Goal: Task Accomplishment & Management: Manage account settings

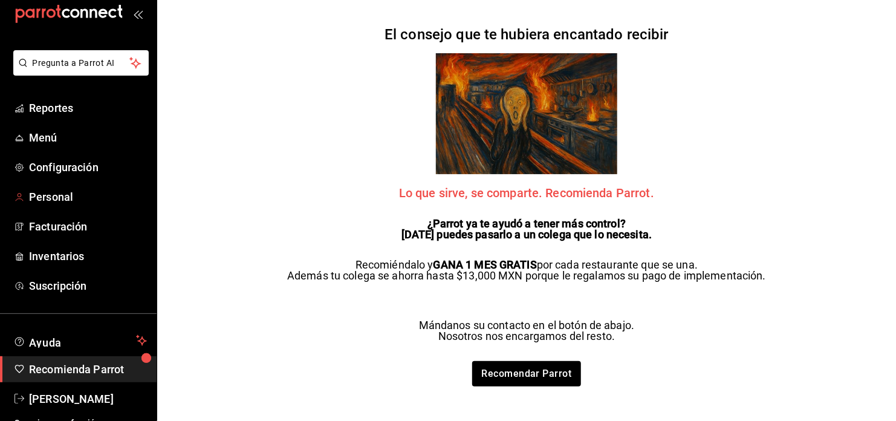
scroll to position [35, 0]
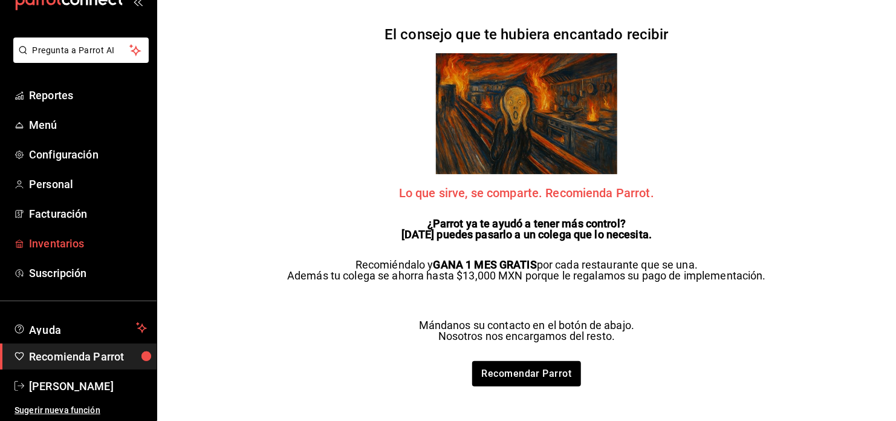
click at [71, 247] on span "Inventarios" at bounding box center [88, 243] width 118 height 16
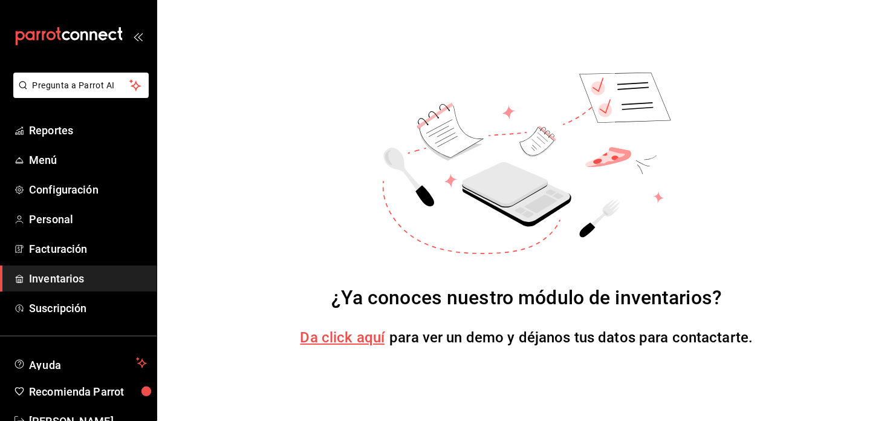
click at [84, 282] on span "Inventarios" at bounding box center [88, 278] width 118 height 16
click at [85, 242] on span "Facturación" at bounding box center [88, 248] width 118 height 16
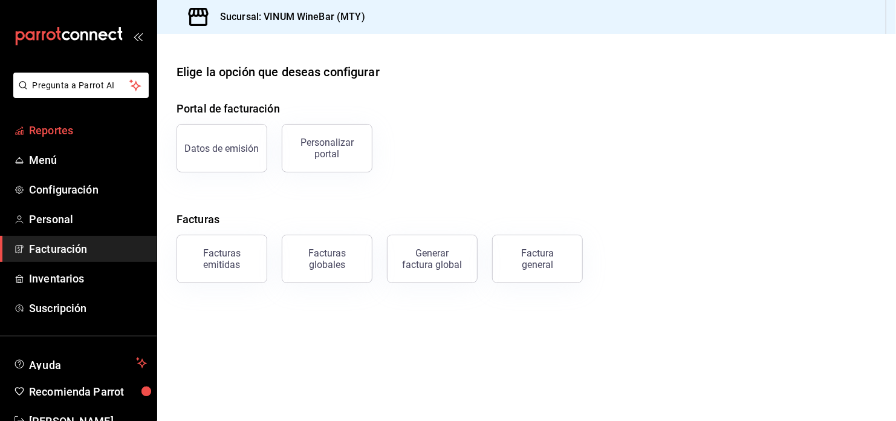
click at [52, 136] on span "Reportes" at bounding box center [88, 130] width 118 height 16
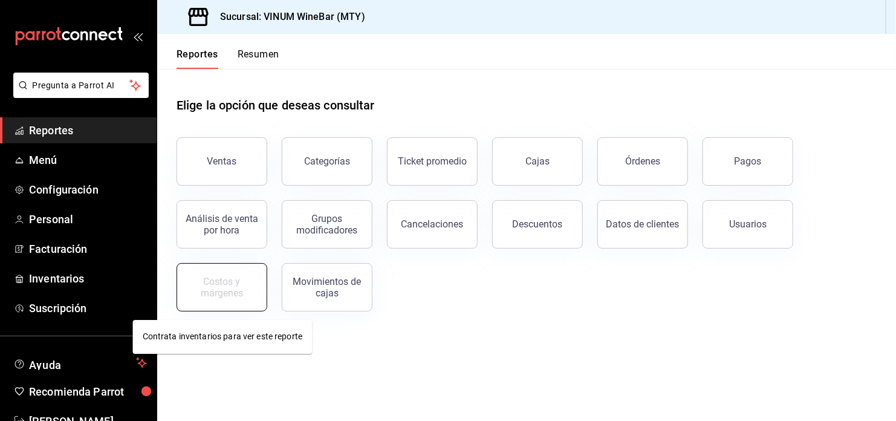
click at [237, 291] on div "Costos y márgenes" at bounding box center [221, 287] width 75 height 23
click at [239, 292] on div "Costos y márgenes" at bounding box center [221, 287] width 75 height 23
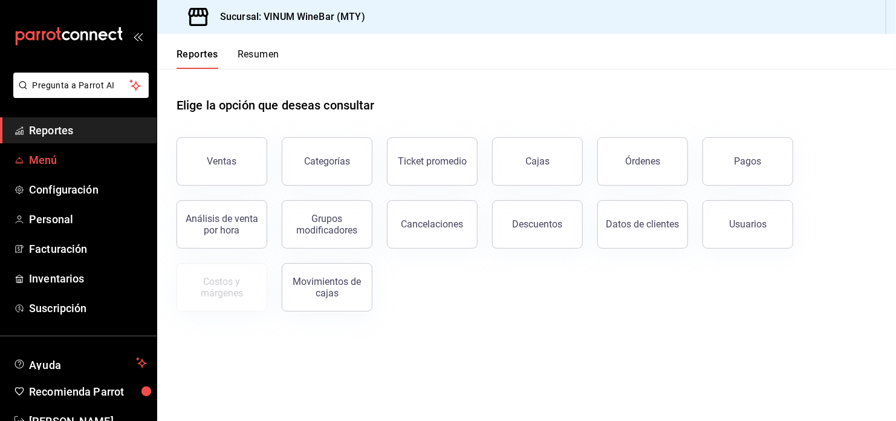
click at [75, 164] on span "Menú" at bounding box center [88, 160] width 118 height 16
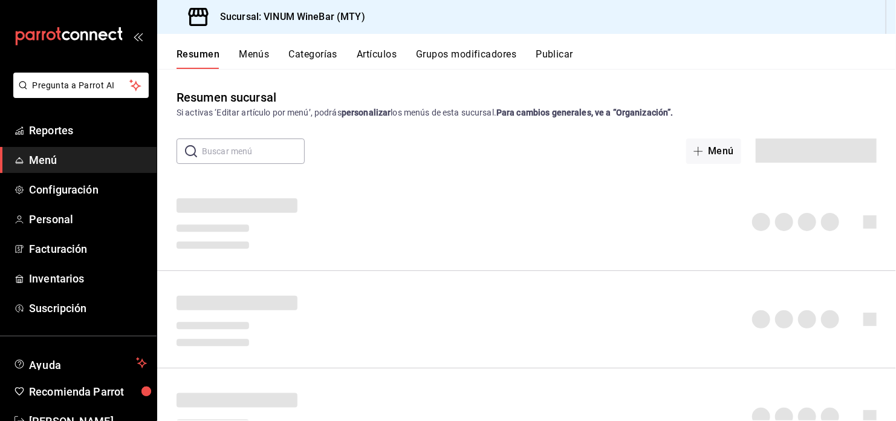
click at [381, 57] on button "Artículos" at bounding box center [377, 58] width 40 height 21
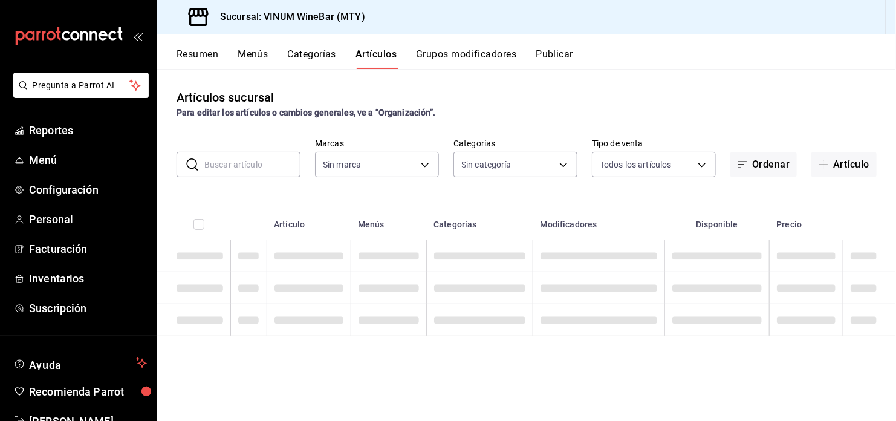
type input "ca8f1d25-6a21-40a6-b6ec-24c4b669c59a"
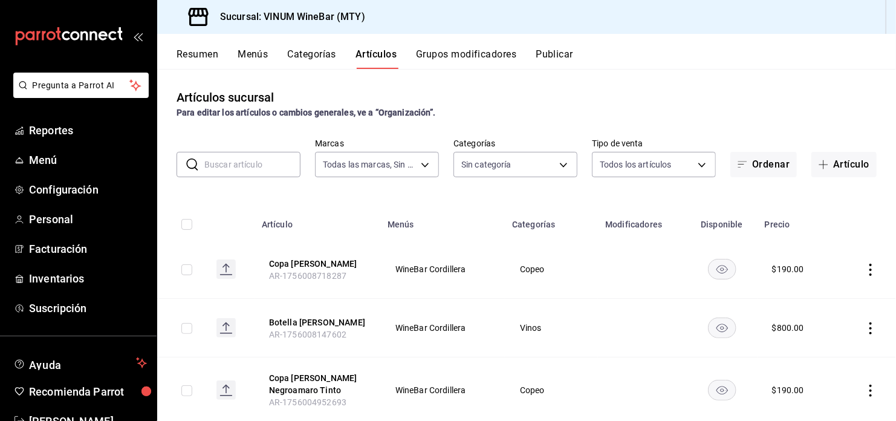
type input "52db0966-aed8-4277-8cb6-402e310174d1,e70bd9e4-23ac-4207-ab30-360fd1df7980,52098…"
click at [230, 169] on input "text" at bounding box center [252, 164] width 96 height 24
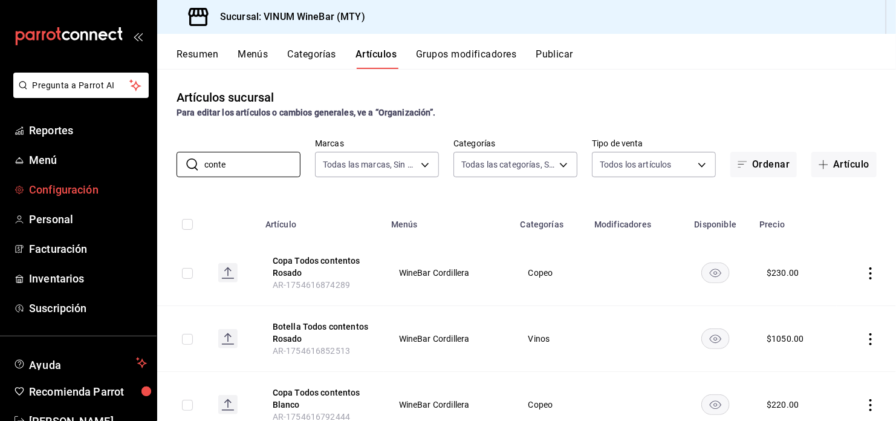
drag, startPoint x: 246, startPoint y: 167, endPoint x: 91, endPoint y: 199, distance: 158.4
click at [91, 199] on div "Pregunta a Parrot AI Reportes Menú Configuración Personal Facturación Inventari…" at bounding box center [448, 210] width 896 height 421
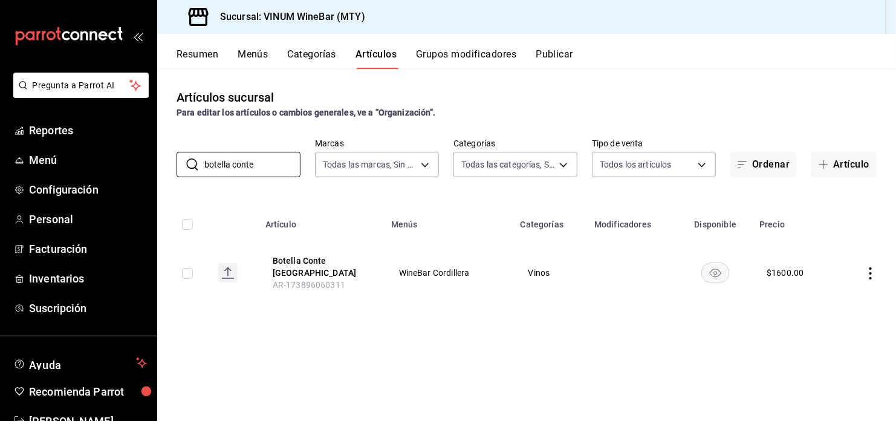
type input "botella conte"
click at [717, 276] on rect "availability-product" at bounding box center [716, 272] width 28 height 20
click at [877, 271] on td at bounding box center [865, 272] width 59 height 65
click at [872, 271] on icon "actions" at bounding box center [870, 273] width 12 height 12
click at [836, 356] on span "Eliminar" at bounding box center [833, 350] width 31 height 13
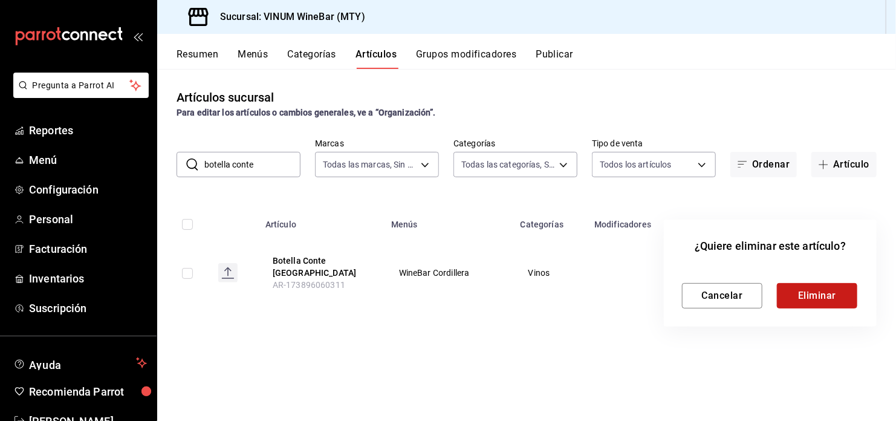
click at [800, 297] on button "Eliminar" at bounding box center [816, 295] width 80 height 25
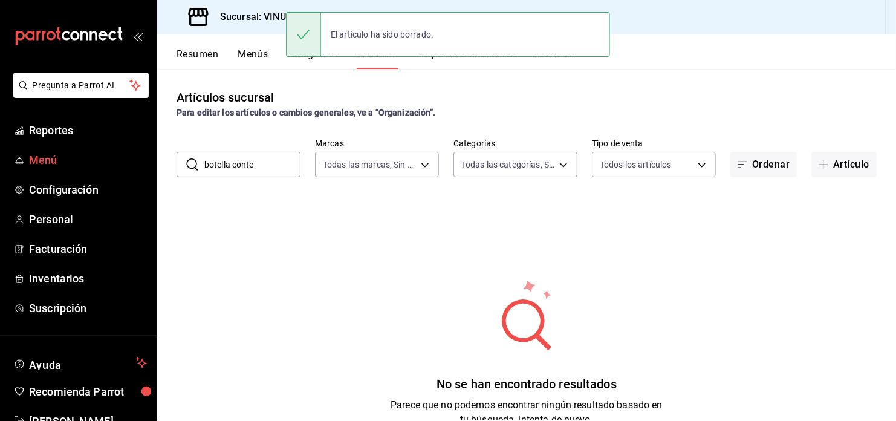
drag, startPoint x: 257, startPoint y: 157, endPoint x: 104, endPoint y: 172, distance: 154.2
click at [126, 171] on div "Pregunta a Parrot AI Reportes Menú Configuración Personal Facturación Inventari…" at bounding box center [448, 210] width 896 height 421
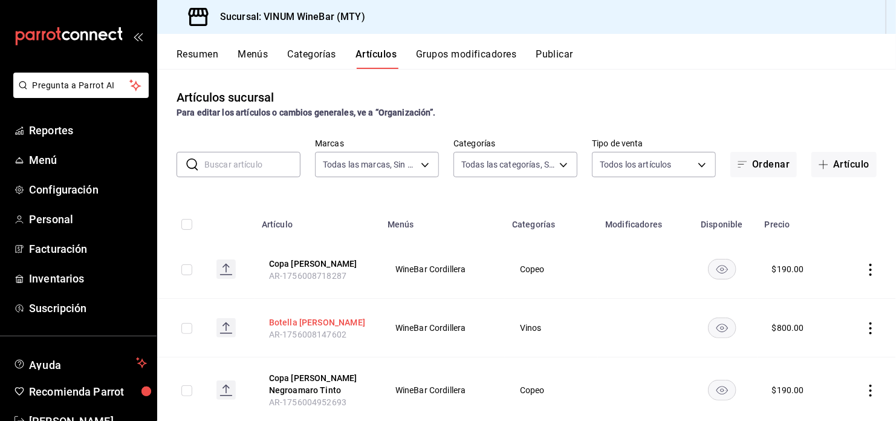
click at [317, 317] on th "Botella [PERSON_NAME] AR-1756008147602" at bounding box center [317, 328] width 126 height 59
click at [514, 97] on div "Artículos sucursal Para editar los artículos o cambios generales, ve a “Organiz…" at bounding box center [526, 103] width 738 height 31
click at [256, 54] on button "Menús" at bounding box center [252, 58] width 30 height 21
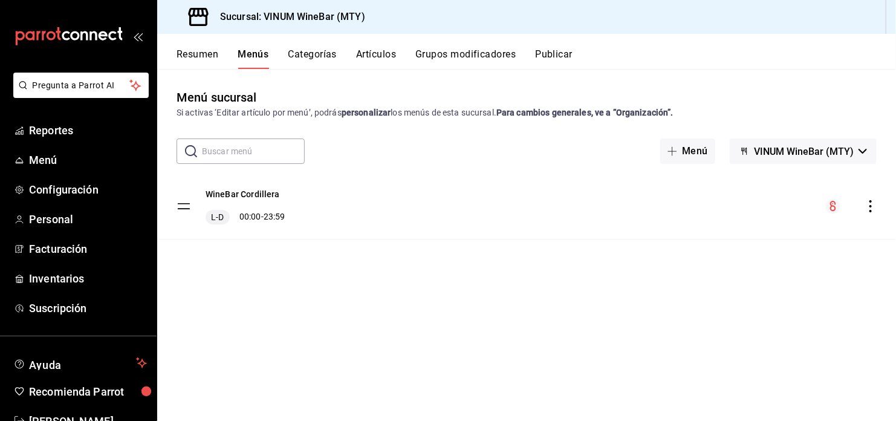
click at [392, 52] on button "Artículos" at bounding box center [376, 58] width 40 height 21
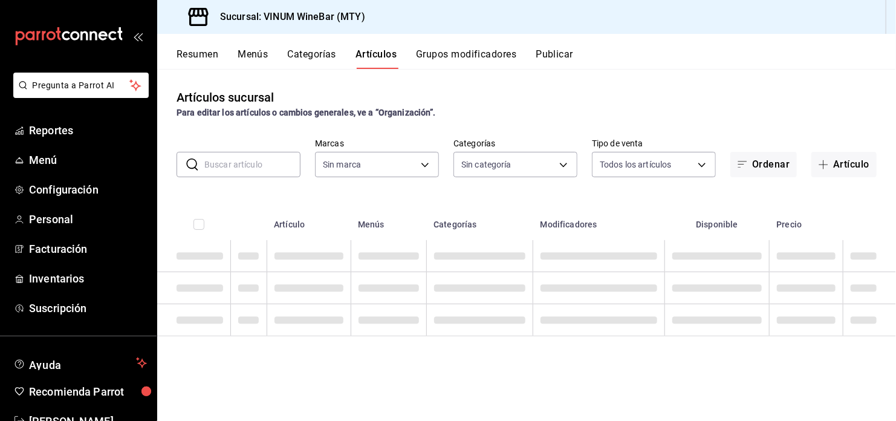
type input "ca8f1d25-6a21-40a6-b6ec-24c4b669c59a"
click at [266, 161] on input "text" at bounding box center [252, 164] width 96 height 24
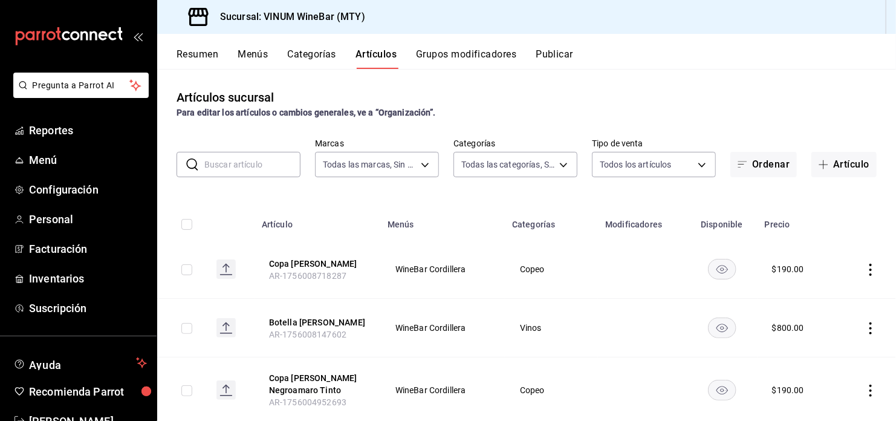
type input "52db0966-aed8-4277-8cb6-402e310174d1,e70bd9e4-23ac-4207-ab30-360fd1df7980,52098…"
click at [224, 158] on input "px" at bounding box center [252, 164] width 96 height 24
type input "p"
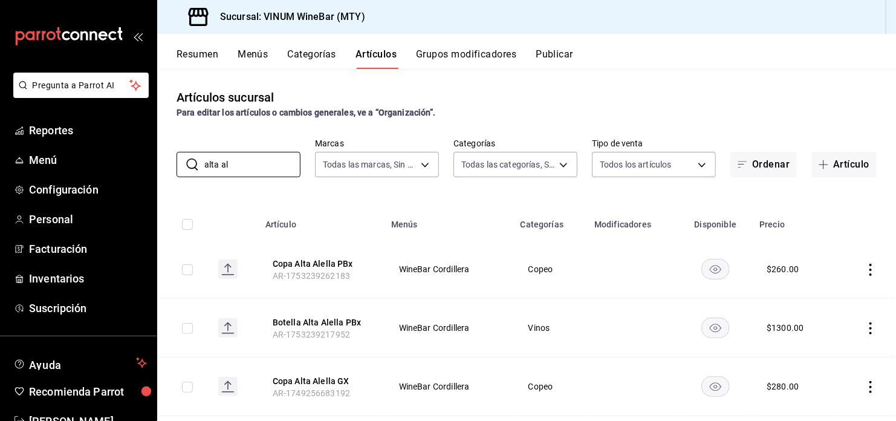
scroll to position [80, 0]
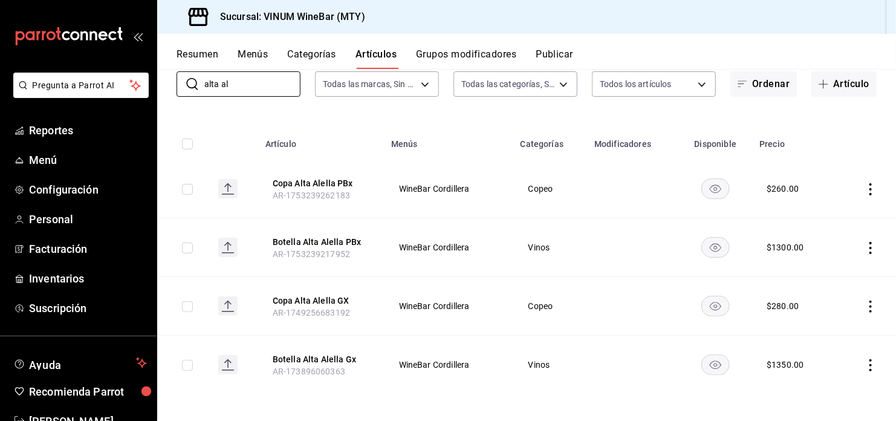
click at [864, 183] on icon "actions" at bounding box center [870, 189] width 12 height 12
click at [819, 266] on span "Eliminar" at bounding box center [825, 266] width 31 height 10
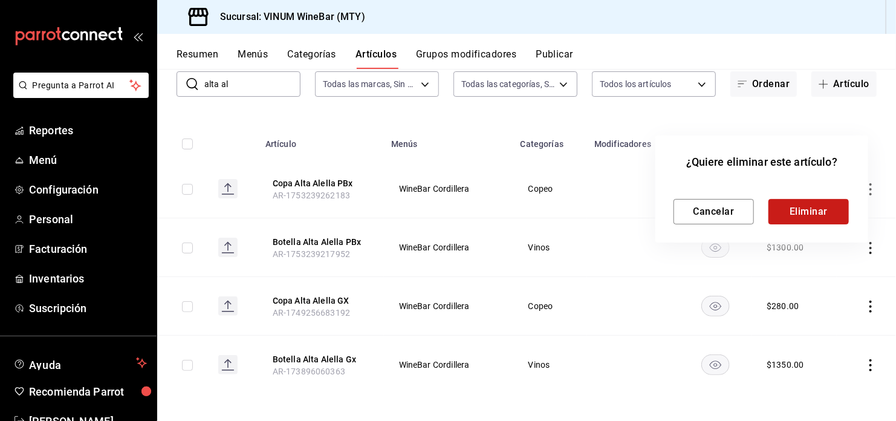
click at [809, 216] on button "Eliminar" at bounding box center [808, 211] width 80 height 25
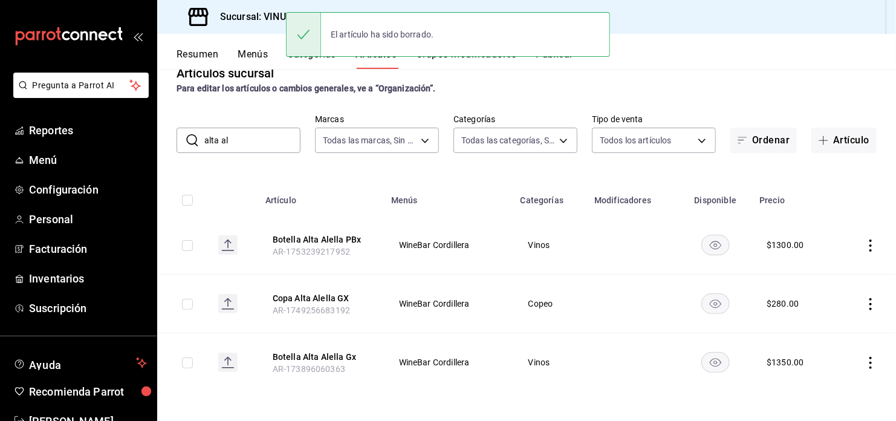
scroll to position [24, 0]
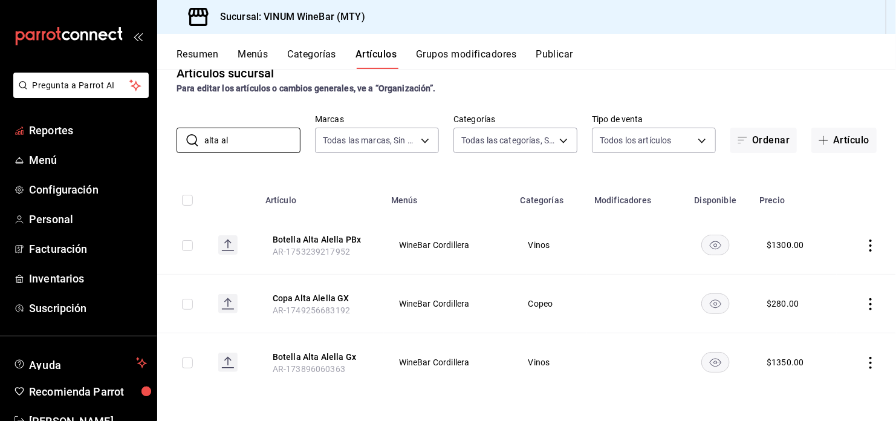
drag, startPoint x: 234, startPoint y: 134, endPoint x: 11, endPoint y: 145, distance: 223.3
click at [11, 145] on div "Pregunta a Parrot AI Reportes Menú Configuración Personal Facturación Inventari…" at bounding box center [448, 210] width 896 height 421
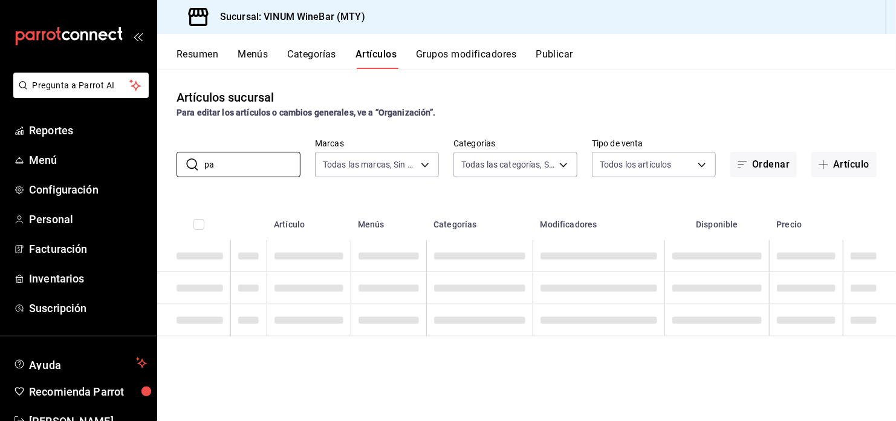
type input "p"
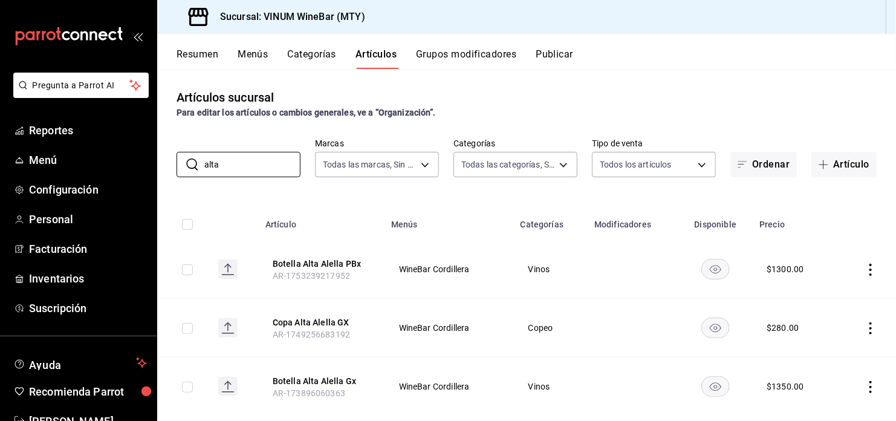
scroll to position [24, 0]
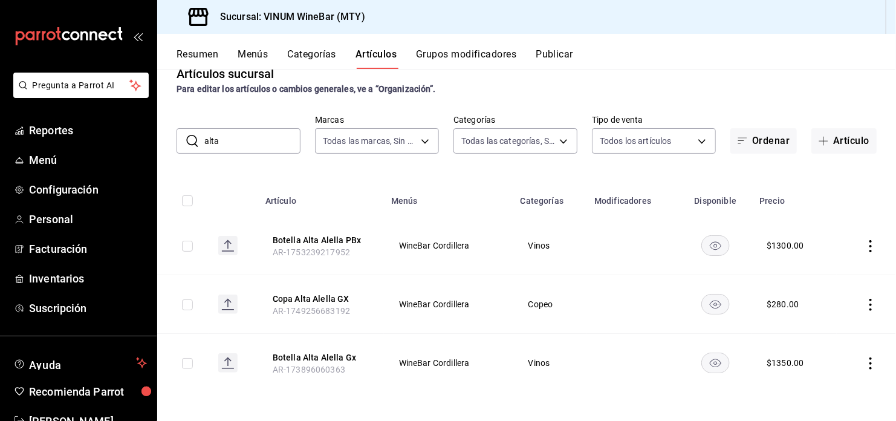
click at [689, 68] on div "Resumen Menús Categorías Artículos Grupos modificadores Publicar" at bounding box center [535, 58] width 719 height 21
click at [245, 144] on input "alta" at bounding box center [252, 141] width 96 height 24
type input "a"
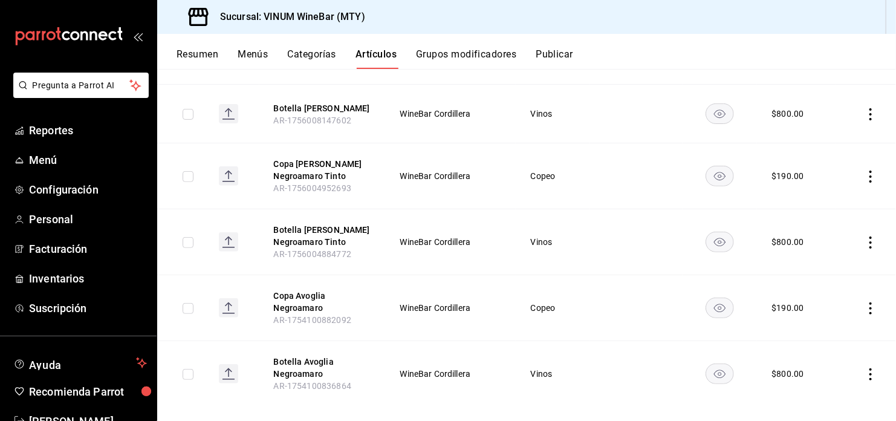
scroll to position [228, 0]
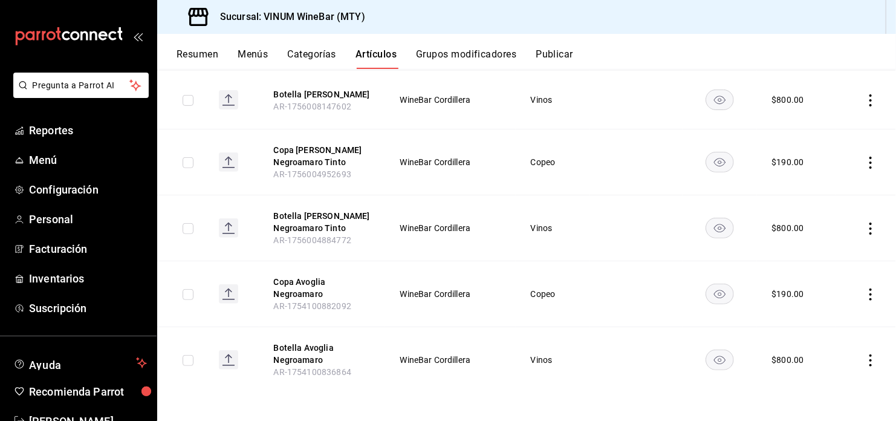
type input "[PERSON_NAME]"
click at [864, 288] on icon "actions" at bounding box center [870, 294] width 12 height 12
click at [812, 372] on span "Eliminar" at bounding box center [825, 371] width 31 height 10
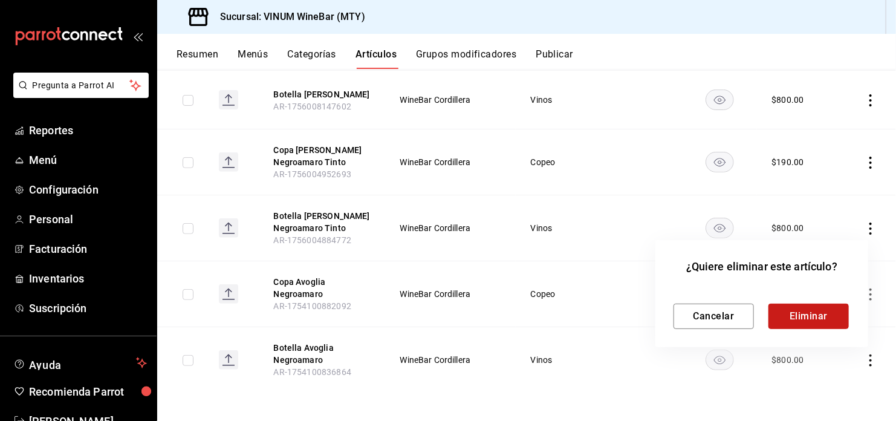
click at [785, 321] on button "Eliminar" at bounding box center [808, 315] width 80 height 25
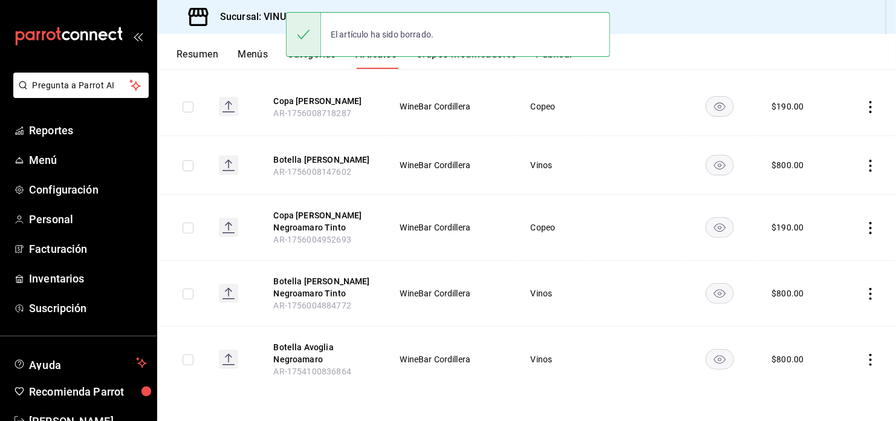
scroll to position [162, 0]
click at [864, 361] on icon "actions" at bounding box center [870, 360] width 12 height 12
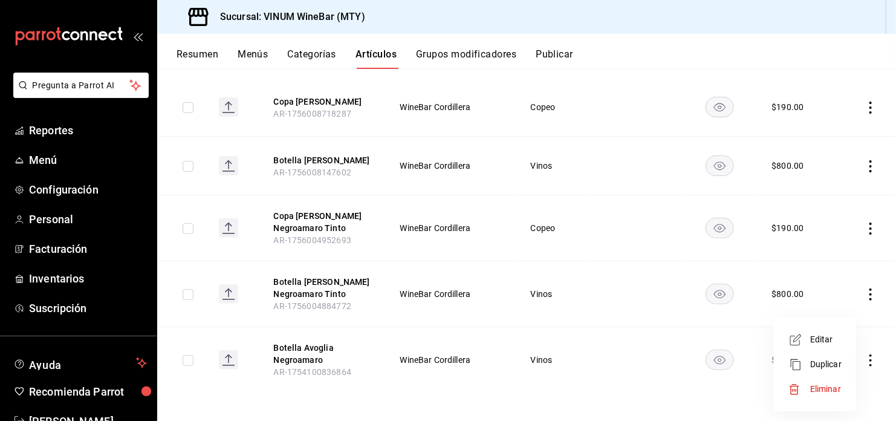
click at [805, 390] on div at bounding box center [799, 389] width 22 height 12
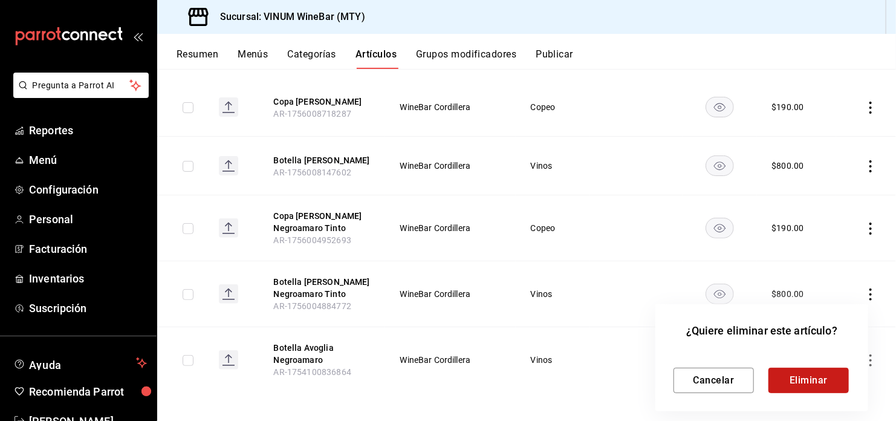
click at [790, 382] on button "Eliminar" at bounding box center [808, 379] width 80 height 25
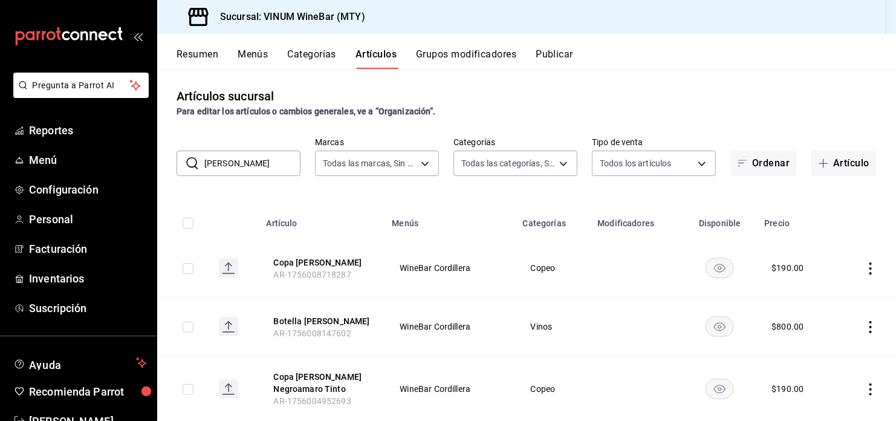
scroll to position [0, 0]
click at [274, 168] on input "[PERSON_NAME]" at bounding box center [252, 164] width 96 height 24
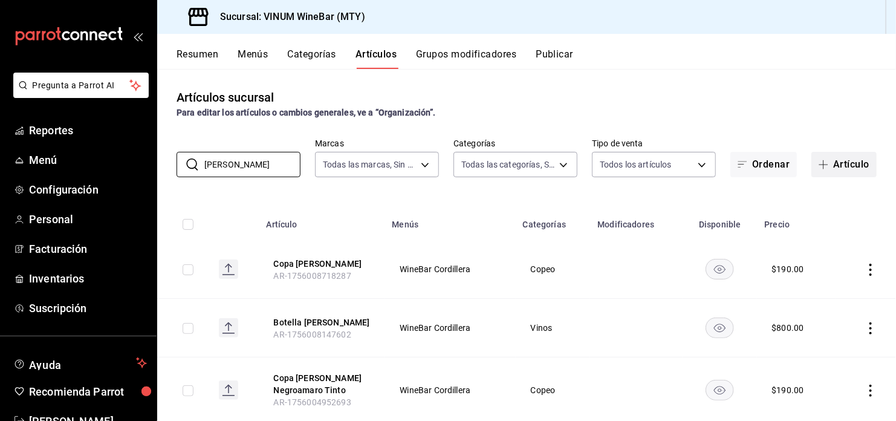
click at [839, 161] on button "Artículo" at bounding box center [843, 164] width 65 height 25
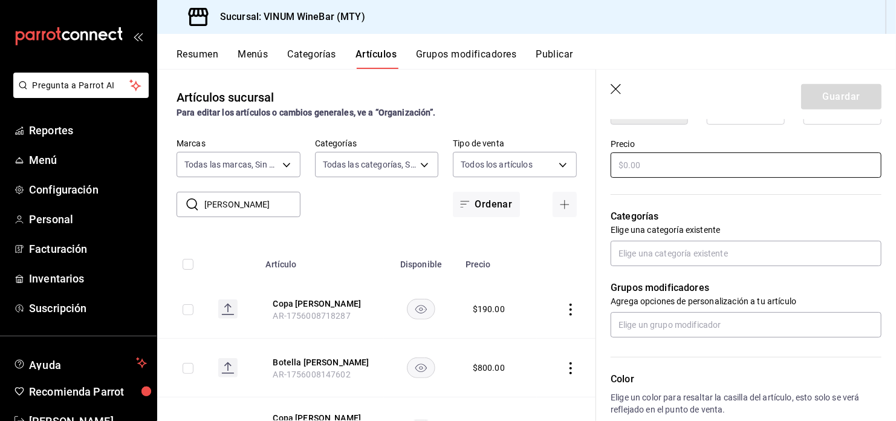
scroll to position [322, 0]
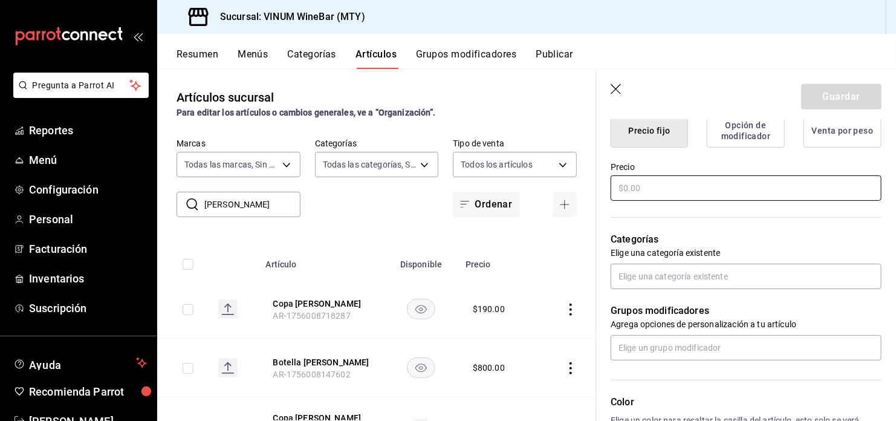
type input "Copa Chateaui Du Solei Merlot"
click at [650, 189] on input "text" at bounding box center [745, 187] width 271 height 25
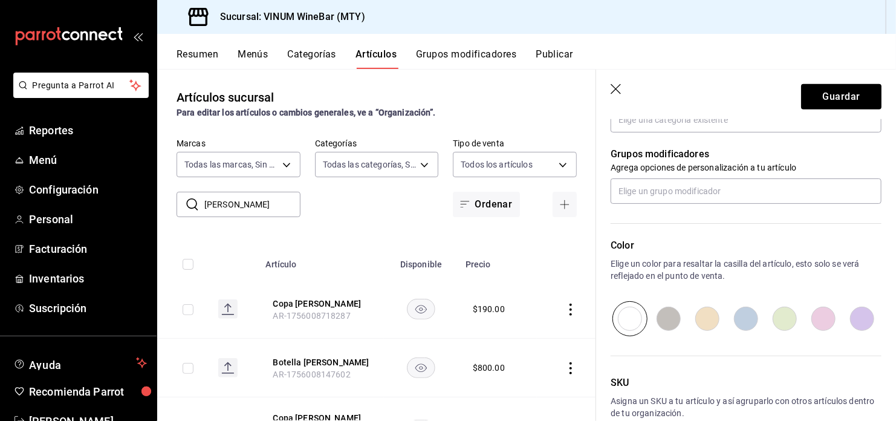
scroll to position [483, 0]
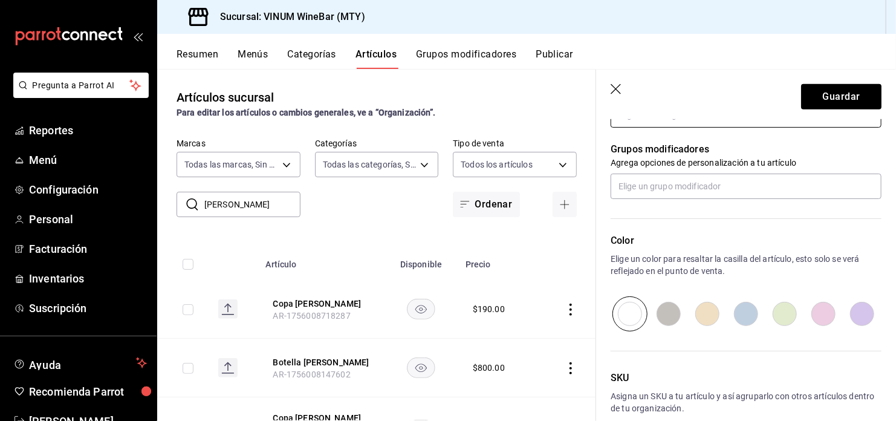
type input "$150.00"
click at [751, 124] on input "text" at bounding box center [745, 114] width 271 height 25
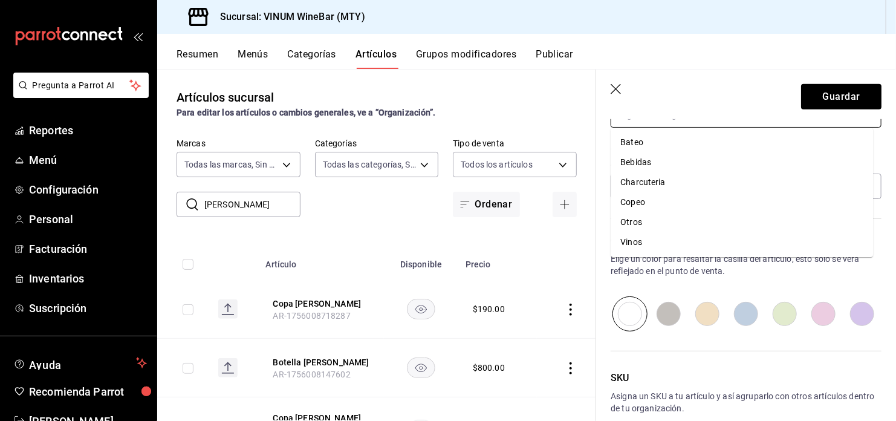
click at [705, 198] on li "Copeo" at bounding box center [741, 202] width 262 height 20
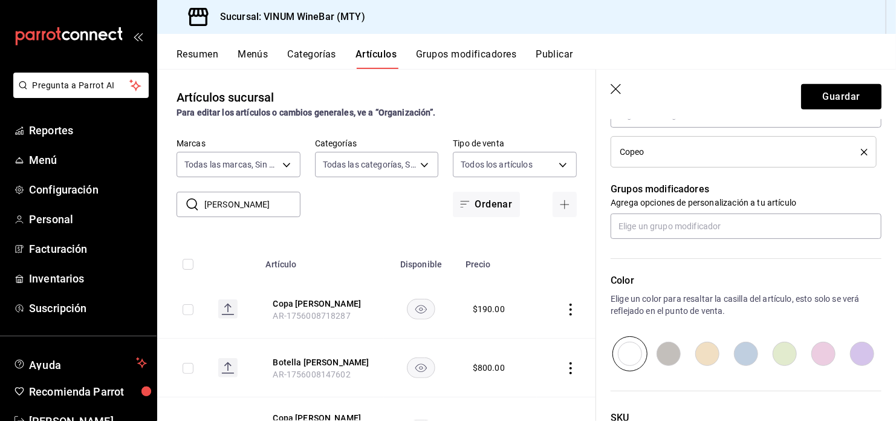
click at [845, 347] on input "radio" at bounding box center [861, 353] width 39 height 35
radio input "true"
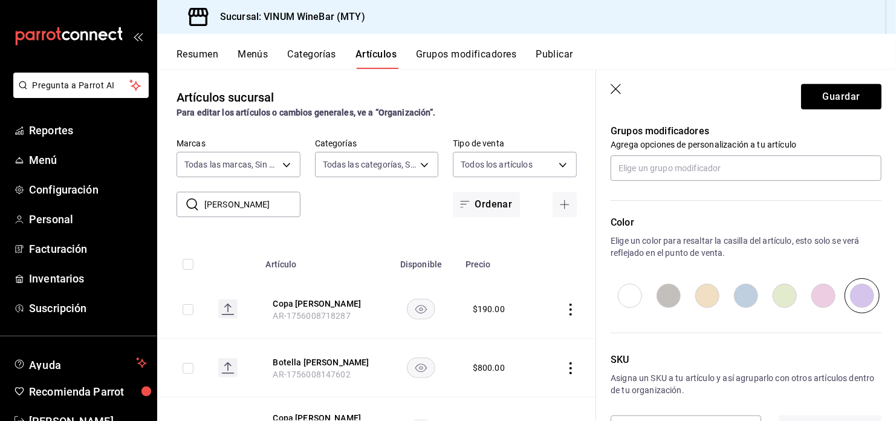
scroll to position [585, 0]
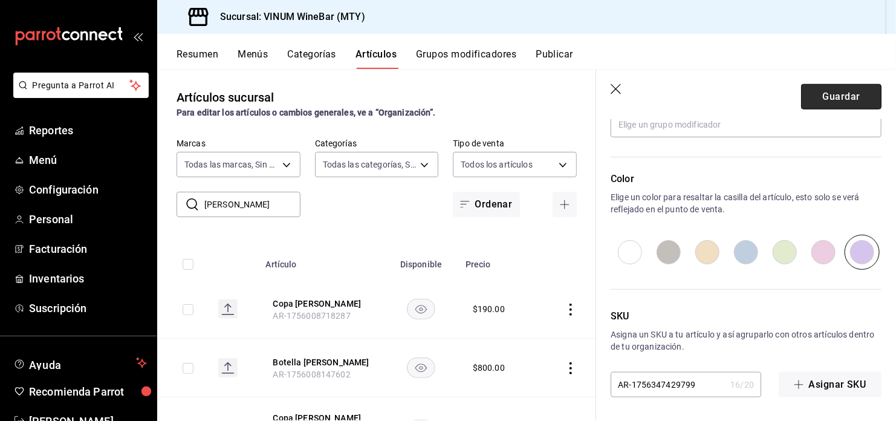
click at [833, 100] on button "Guardar" at bounding box center [841, 96] width 80 height 25
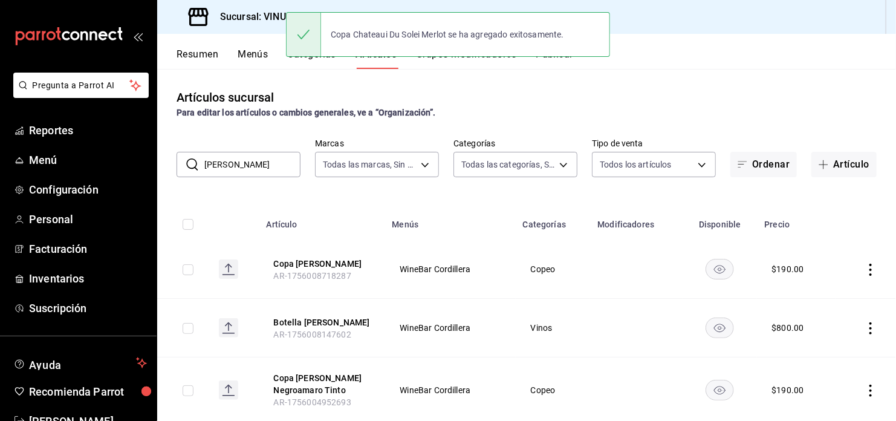
click at [273, 158] on input "[PERSON_NAME]" at bounding box center [252, 164] width 96 height 24
drag, startPoint x: 272, startPoint y: 160, endPoint x: 18, endPoint y: 173, distance: 254.1
click at [18, 173] on div "Pregunta a Parrot AI Reportes Menú Configuración Personal Facturación Inventari…" at bounding box center [448, 210] width 896 height 421
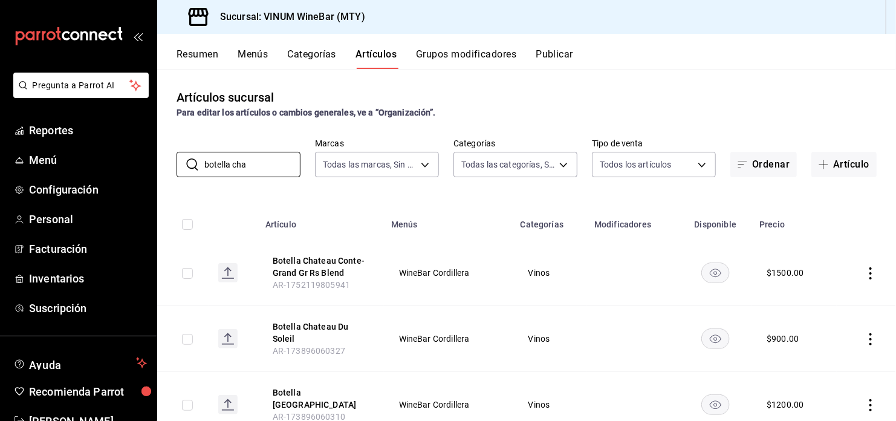
drag, startPoint x: 264, startPoint y: 165, endPoint x: -32, endPoint y: 176, distance: 296.3
click at [0, 176] on html "Pregunta a Parrot AI Reportes Menú Configuración Personal Facturación Inventari…" at bounding box center [448, 210] width 896 height 421
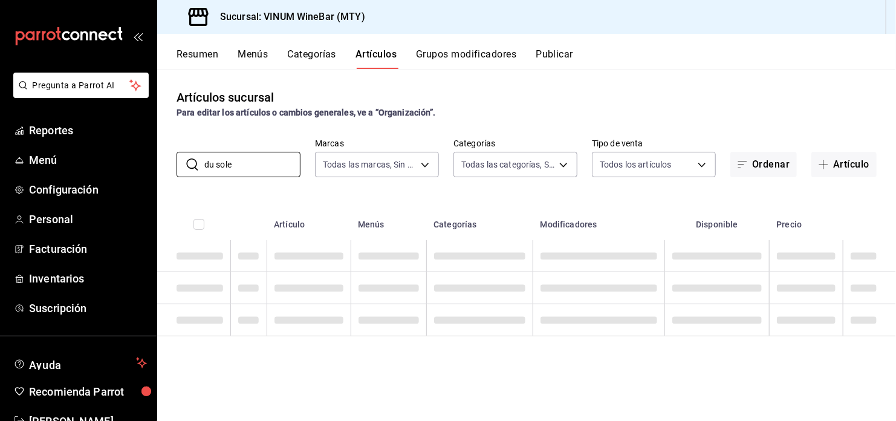
type input "du sole"
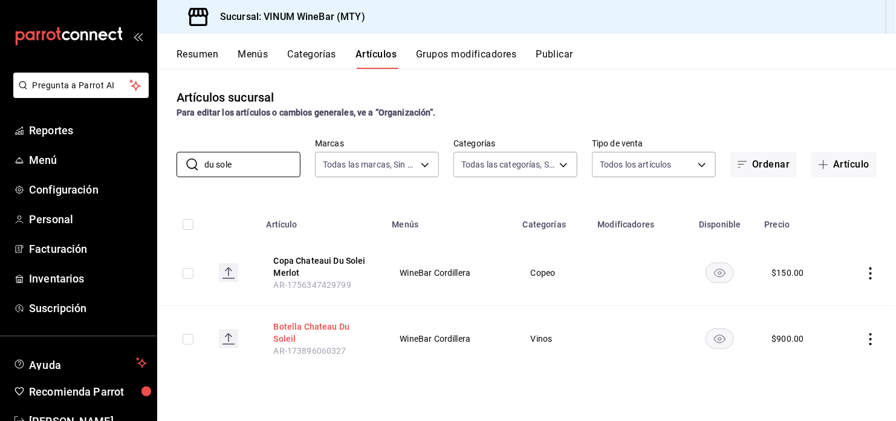
click at [340, 331] on button "Botella Chateau Du Soleil" at bounding box center [322, 332] width 97 height 24
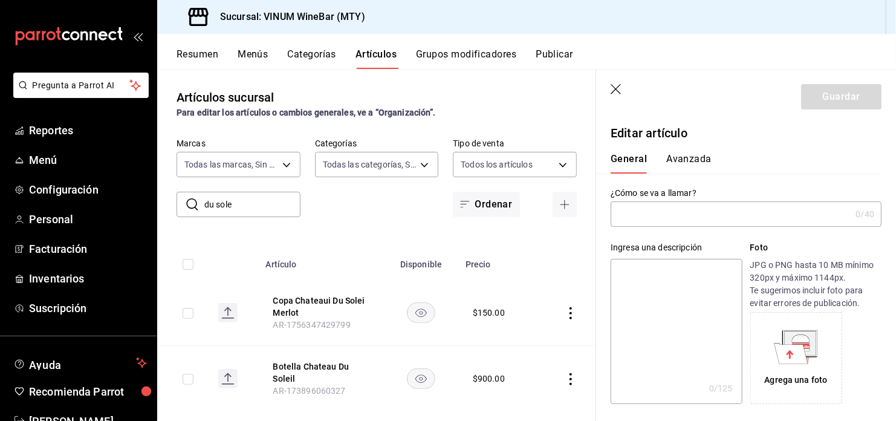
type input "Botella Chateau Du Soleil"
type textarea "Chateau Du Soleil"
type textarea "x"
type input "AR-173896060327"
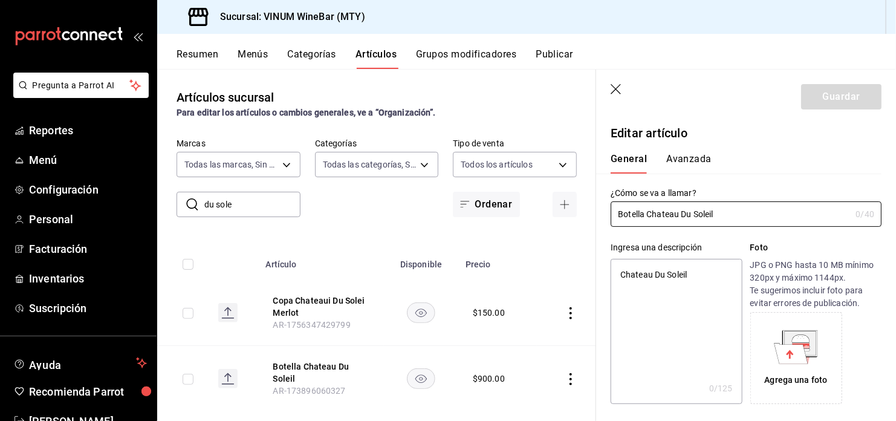
type textarea "x"
type input "$900.00"
radio input "false"
radio input "true"
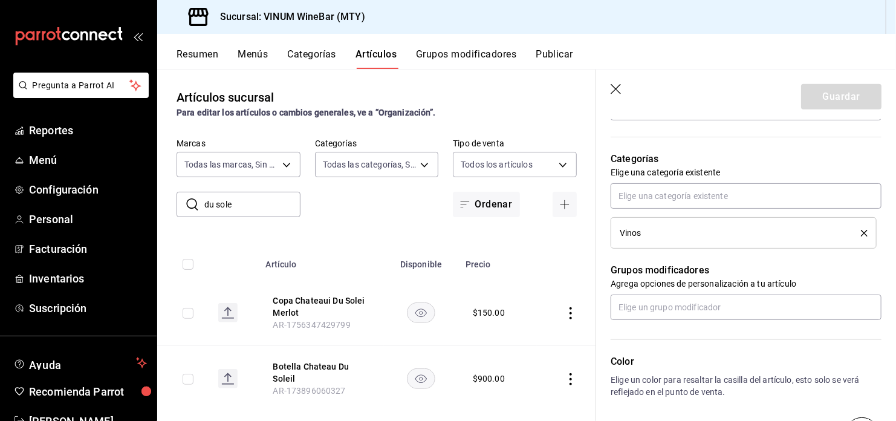
scroll to position [242, 0]
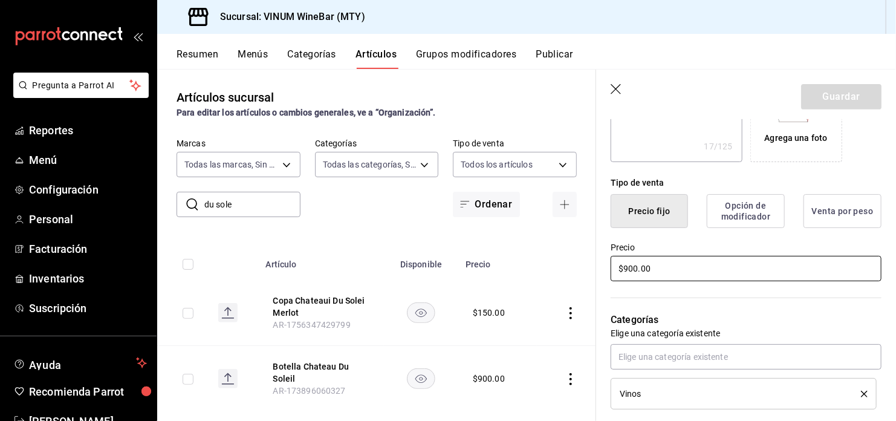
click at [628, 266] on input "$900.00" at bounding box center [745, 268] width 271 height 25
type textarea "x"
type input "$00.00"
type textarea "x"
type input "$700.00"
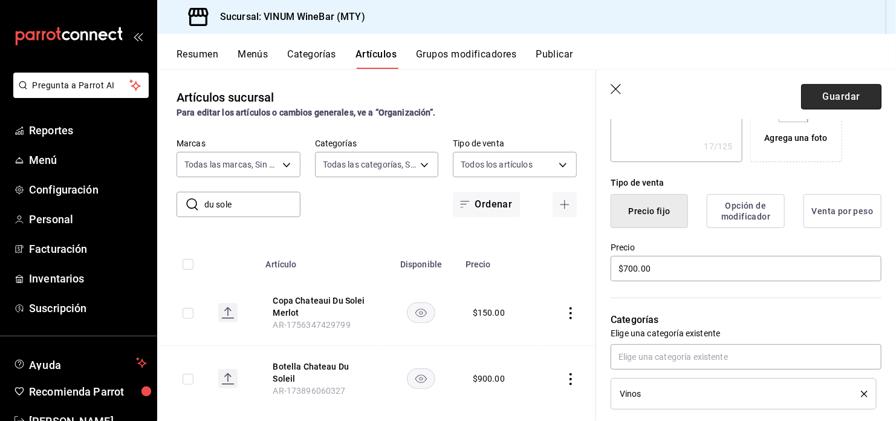
click at [844, 102] on button "Guardar" at bounding box center [841, 96] width 80 height 25
type textarea "x"
